Goal: Task Accomplishment & Management: Manage account settings

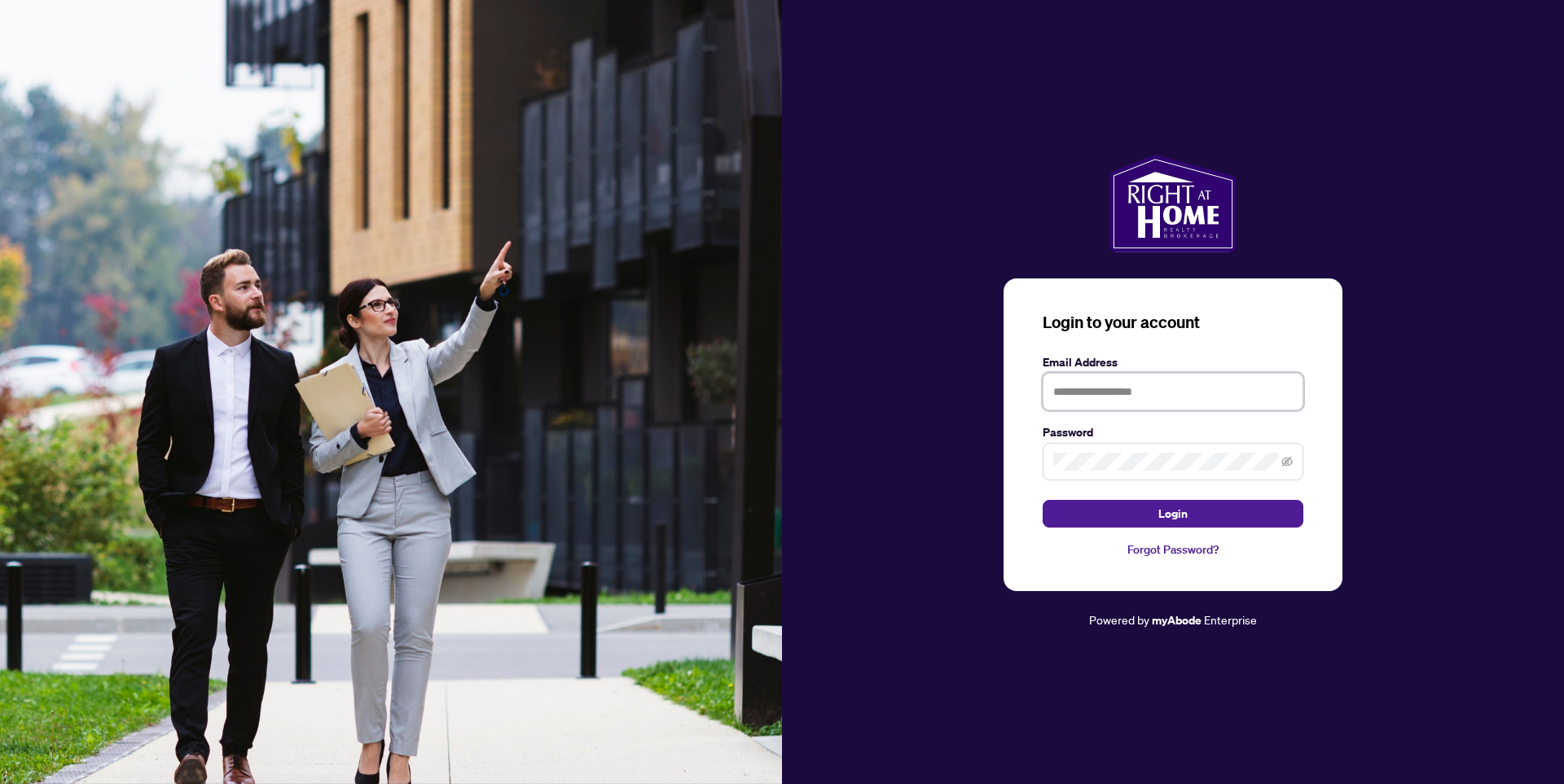
click at [1072, 402] on input "text" at bounding box center [1173, 391] width 260 height 37
type input "**********"
click at [1043, 500] on button "Login" at bounding box center [1173, 513] width 260 height 28
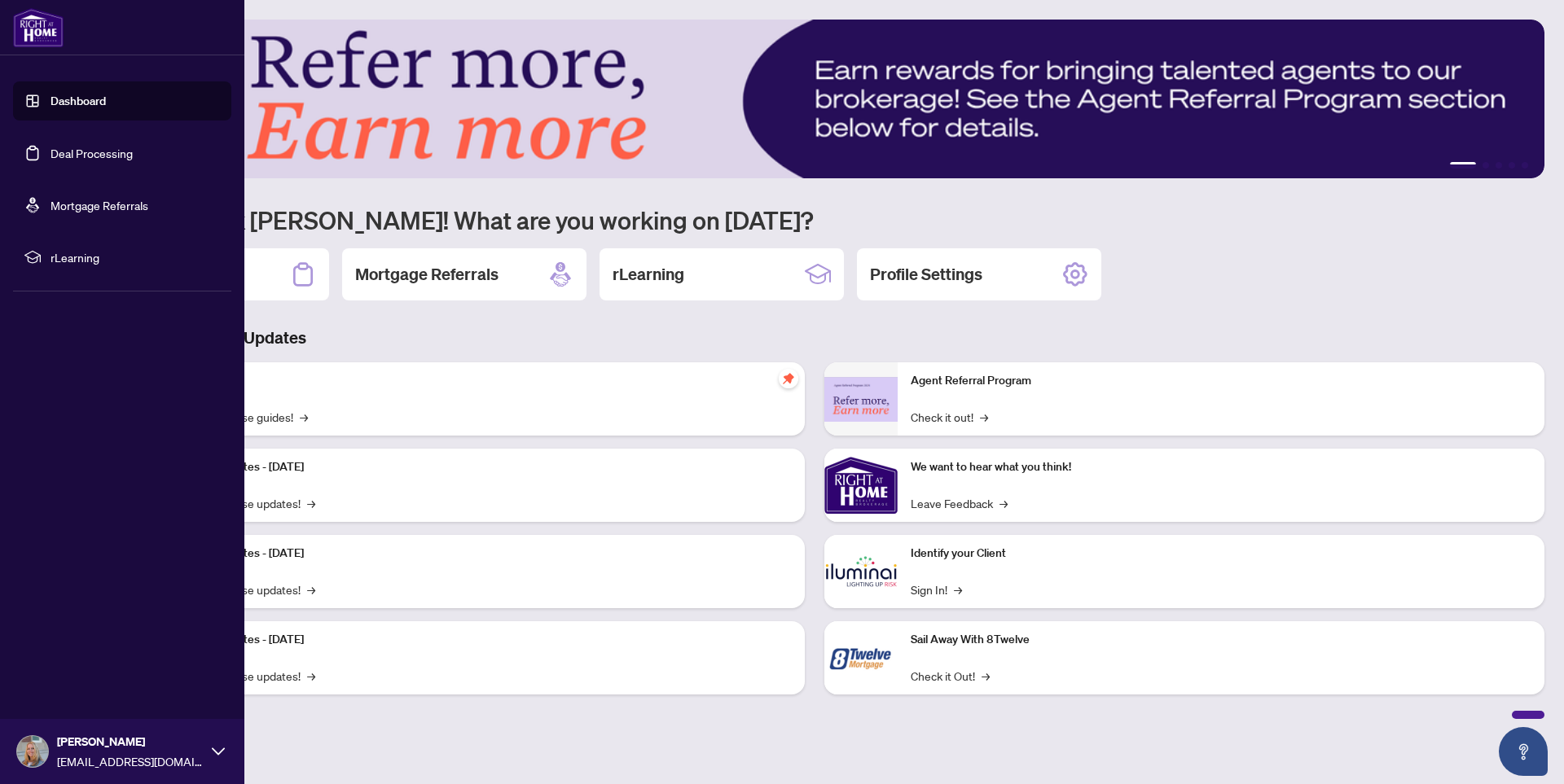
click at [78, 158] on link "Deal Processing" at bounding box center [91, 153] width 83 height 14
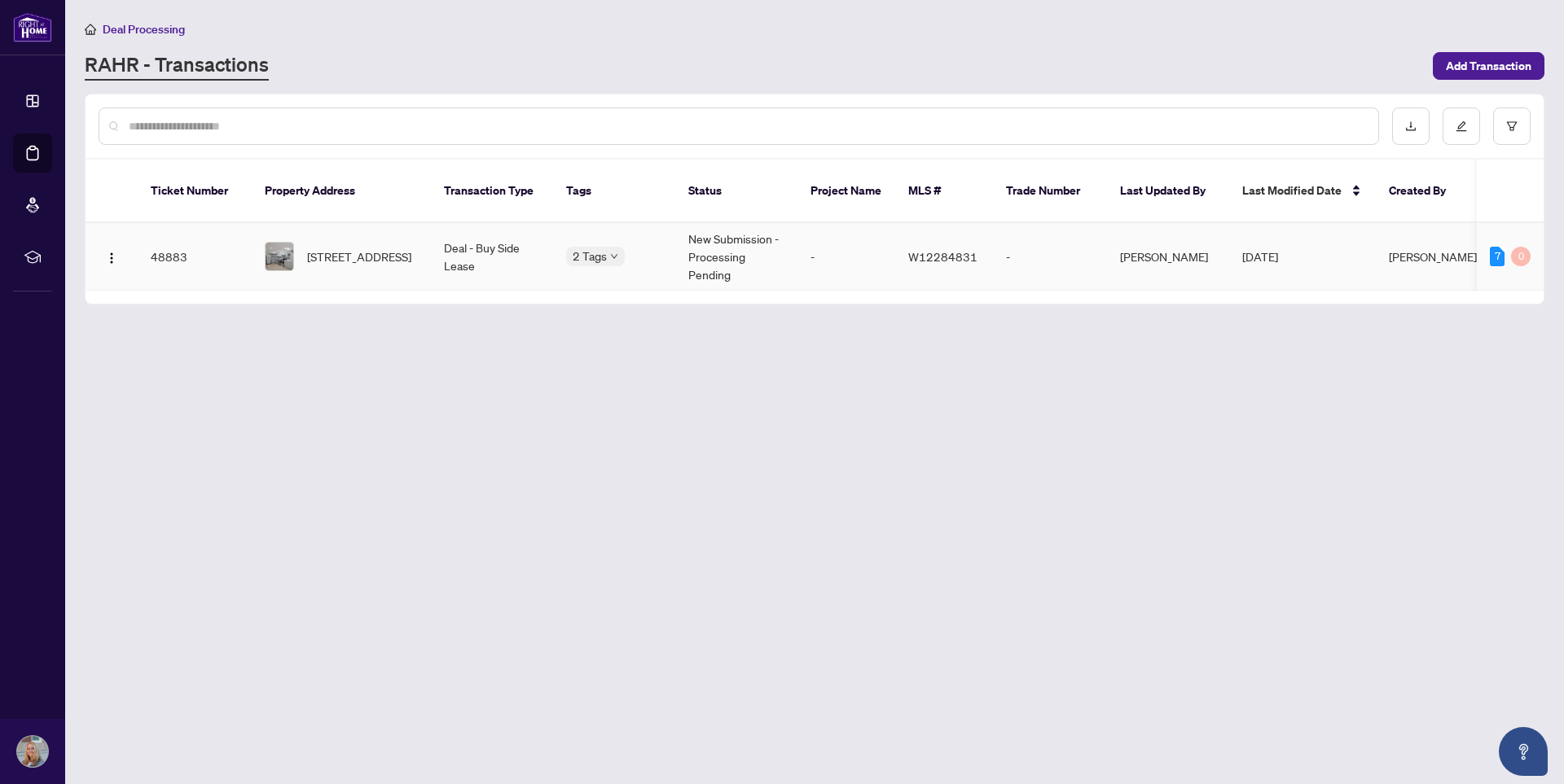
click at [727, 252] on td "New Submission - Processing Pending" at bounding box center [736, 256] width 122 height 67
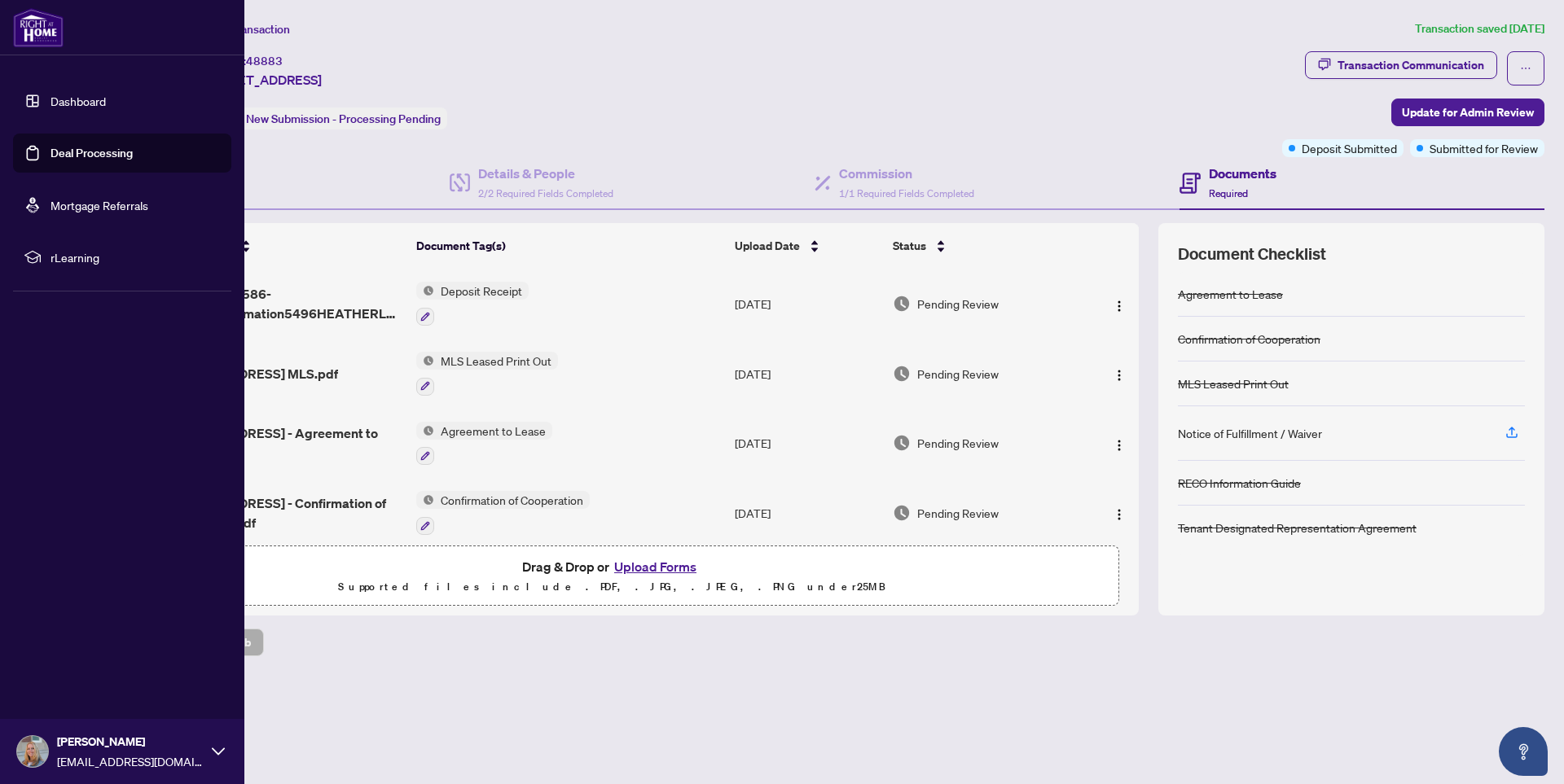
click at [50, 146] on link "Deal Processing" at bounding box center [91, 153] width 83 height 14
